Goal: Transaction & Acquisition: Download file/media

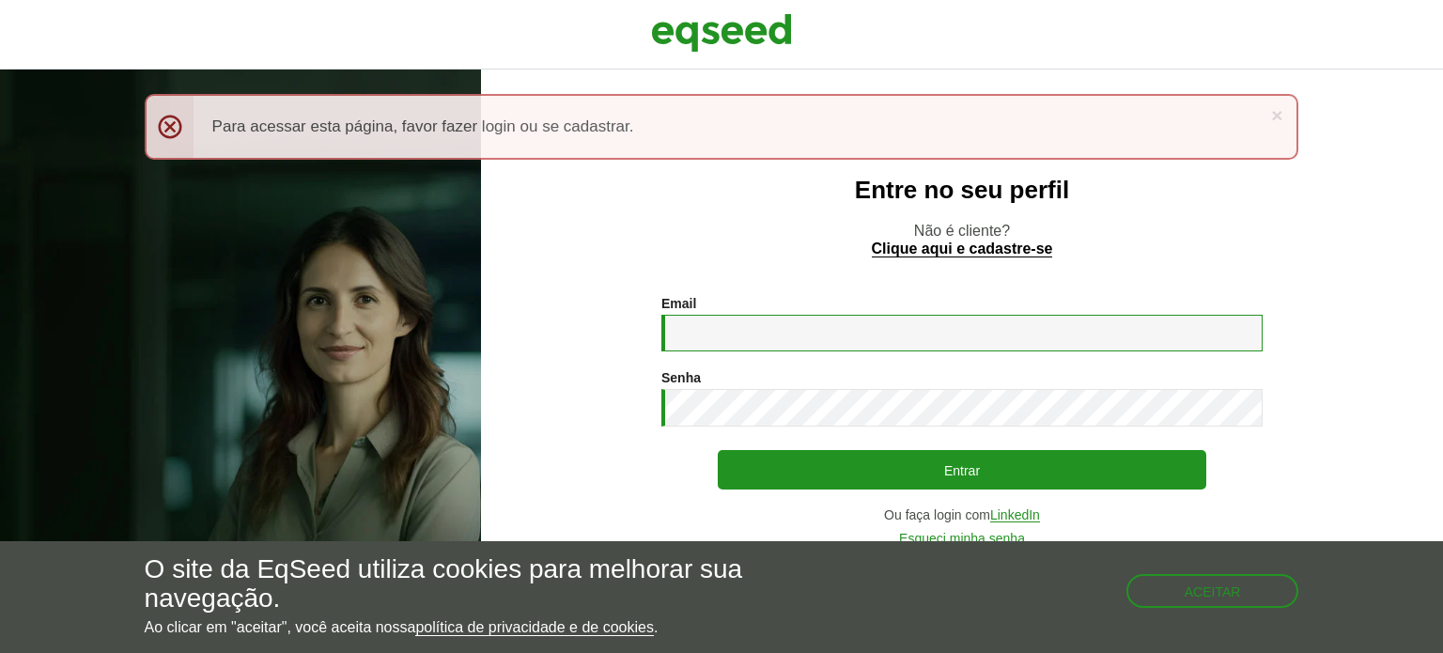
click at [731, 329] on input "Email *" at bounding box center [962, 333] width 601 height 37
type input "**********"
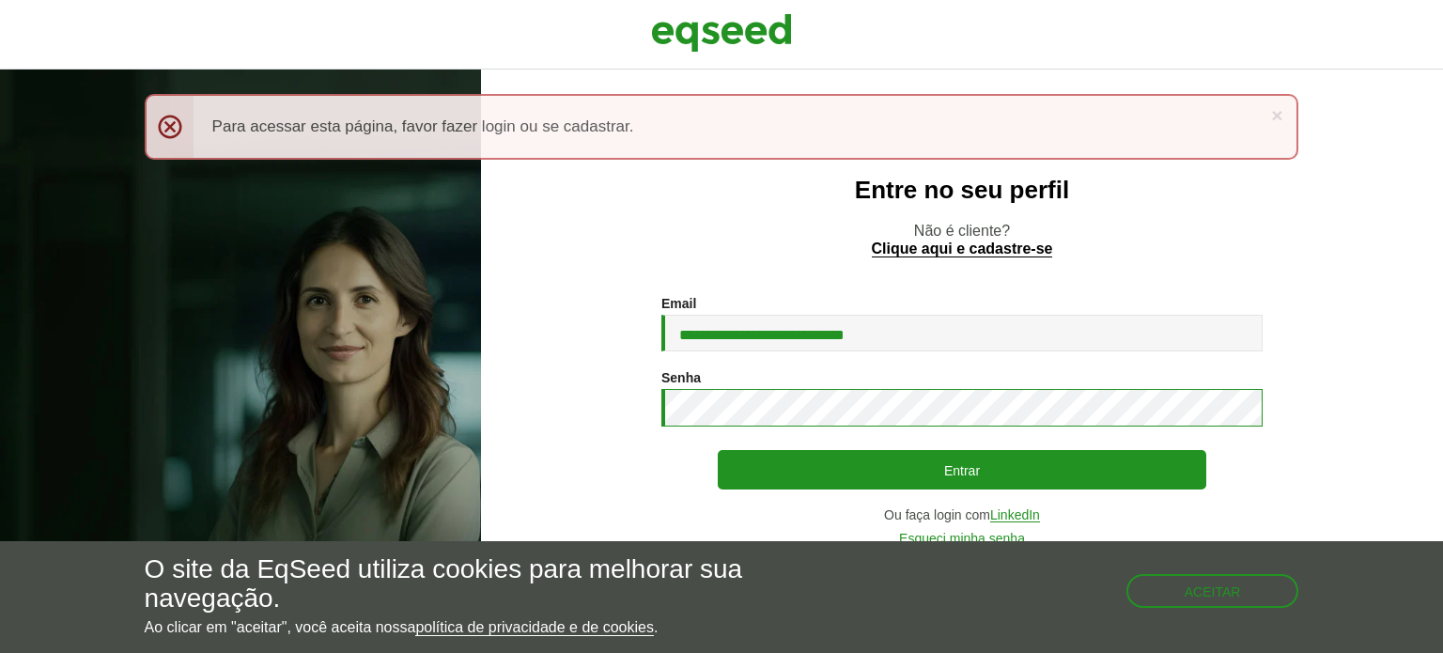
click at [718, 450] on button "Entrar" at bounding box center [962, 469] width 489 height 39
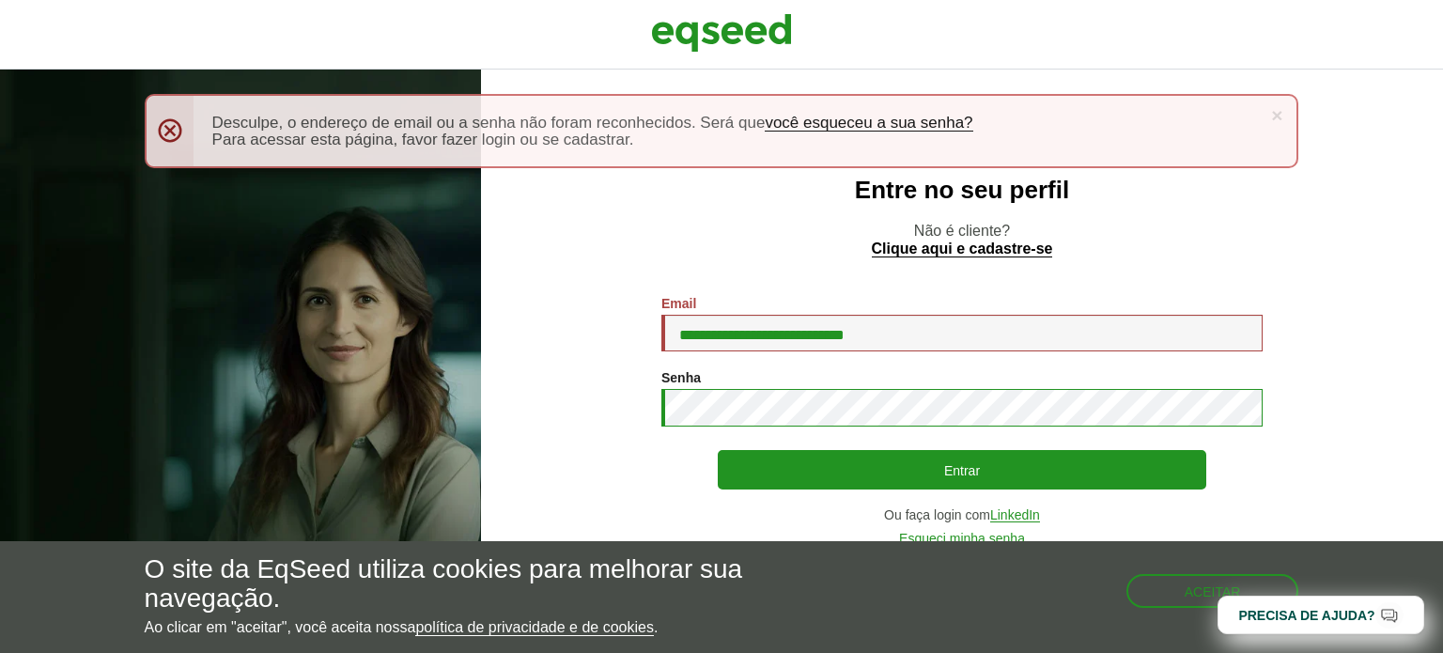
click at [718, 450] on button "Entrar" at bounding box center [962, 469] width 489 height 39
